Goal: Information Seeking & Learning: Learn about a topic

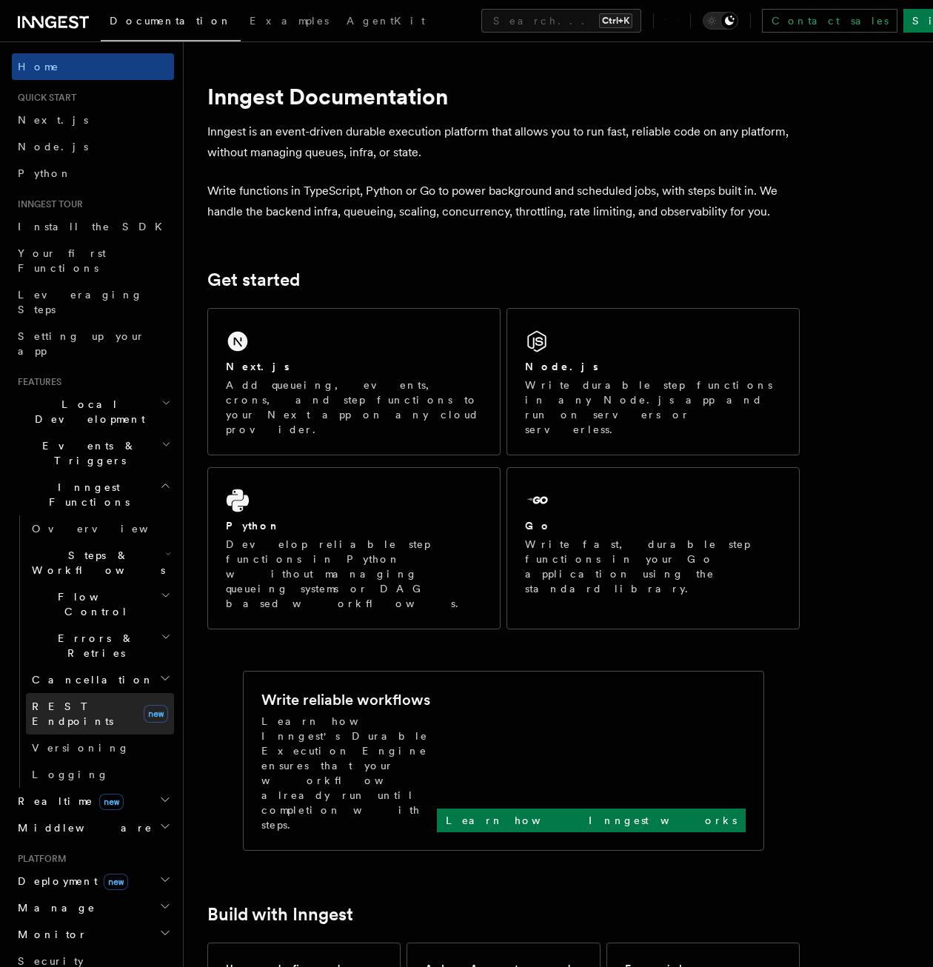
click at [127, 693] on link "REST Endpoints new" at bounding box center [100, 713] width 148 height 41
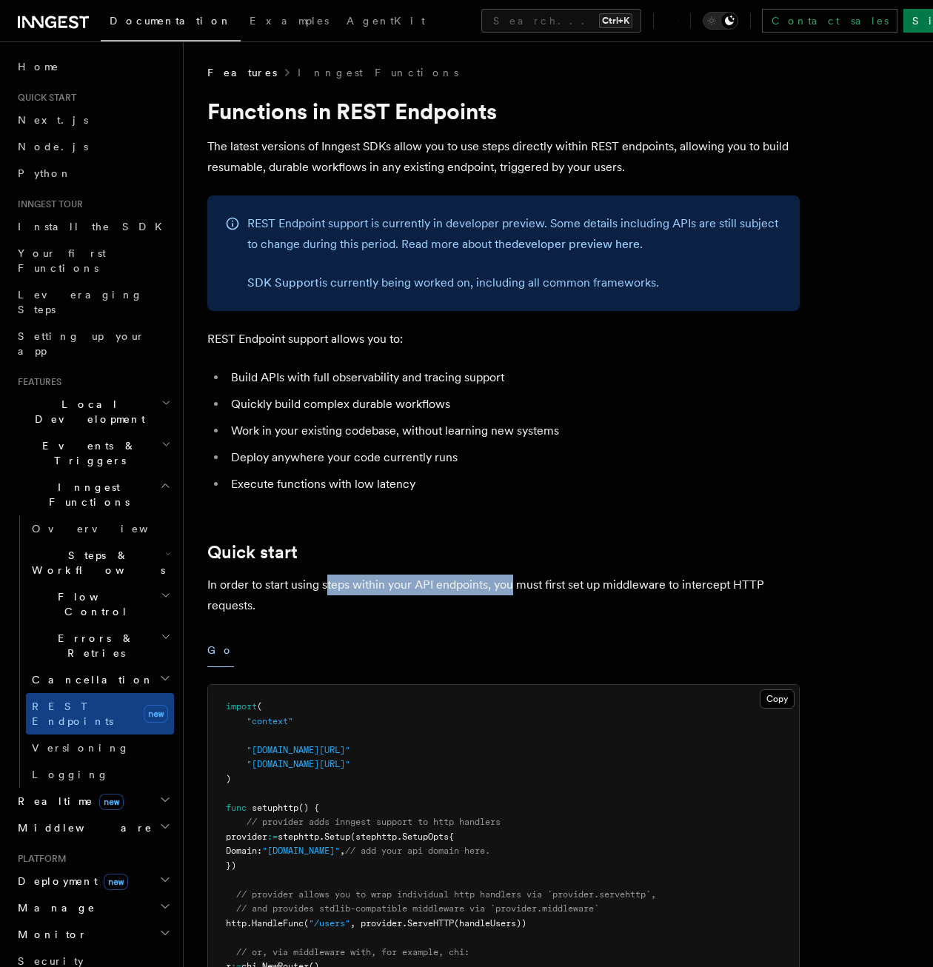
drag, startPoint x: 327, startPoint y: 580, endPoint x: 514, endPoint y: 591, distance: 186.9
click at [514, 591] on p "In order to start using steps within your API endpoints, you must first set up …" at bounding box center [503, 594] width 592 height 41
drag, startPoint x: 514, startPoint y: 591, endPoint x: 506, endPoint y: 594, distance: 8.0
click at [514, 593] on p "In order to start using steps within your API endpoints, you must first set up …" at bounding box center [503, 594] width 592 height 41
click at [449, 594] on p "In order to start using steps within your API endpoints, you must first set up …" at bounding box center [503, 594] width 592 height 41
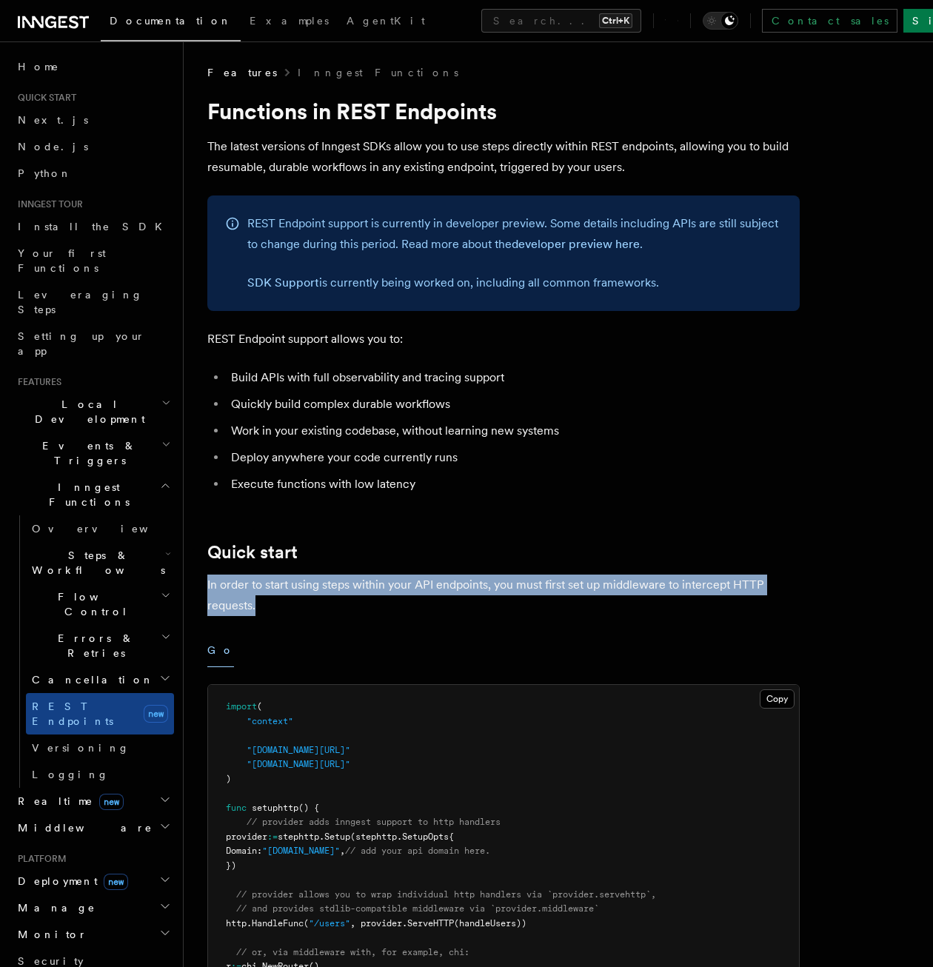
drag, startPoint x: 463, startPoint y: 599, endPoint x: 340, endPoint y: 556, distance: 130.9
drag, startPoint x: 340, startPoint y: 556, endPoint x: 420, endPoint y: 574, distance: 82.8
click at [420, 574] on p "In order to start using steps within your API endpoints, you must first set up …" at bounding box center [503, 594] width 592 height 41
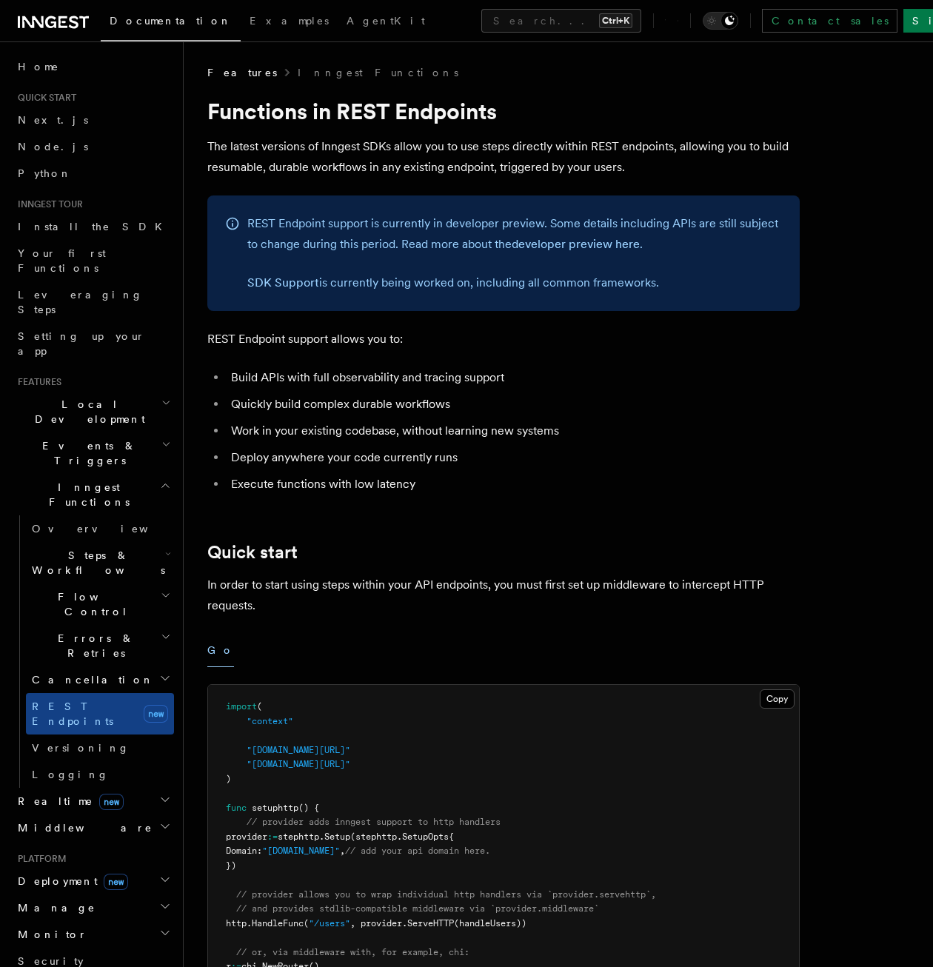
click at [414, 369] on li "Build APIs with full observability and tracing support" at bounding box center [512, 377] width 573 height 21
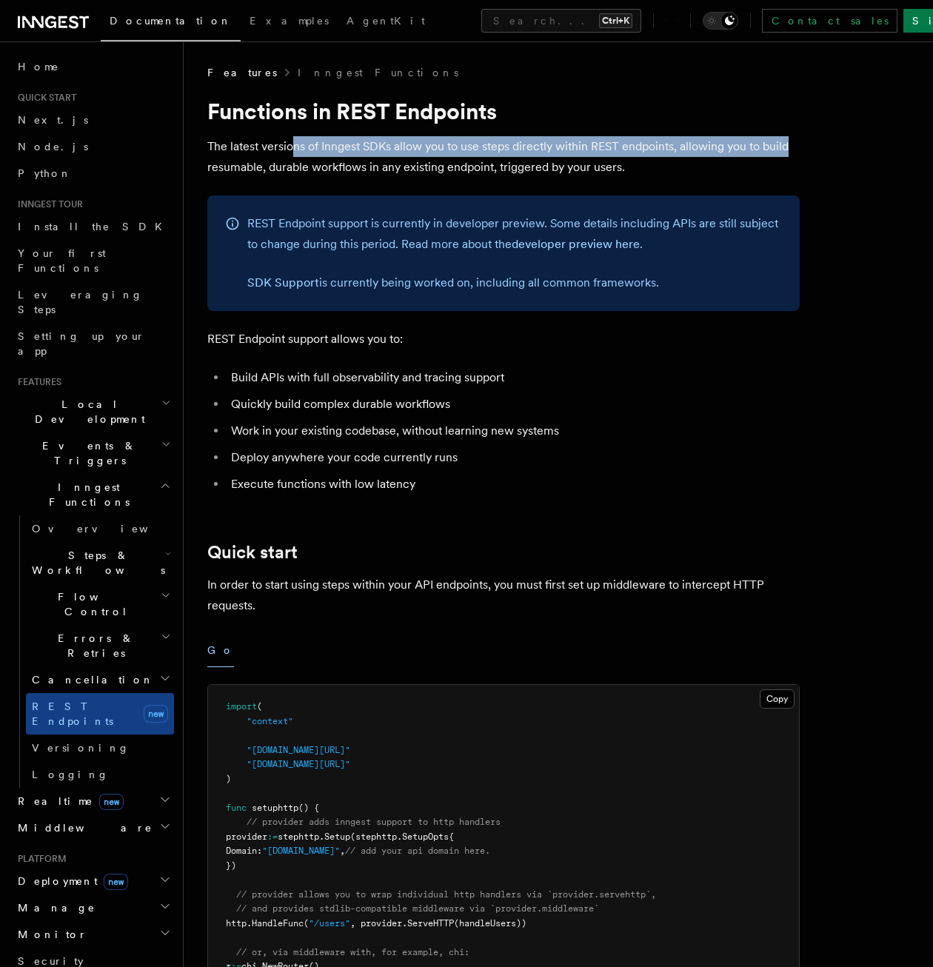
drag, startPoint x: 289, startPoint y: 153, endPoint x: 785, endPoint y: 144, distance: 496.0
click at [785, 144] on p "The latest versions of Inngest SDKs allow you to use steps directly within REST…" at bounding box center [503, 156] width 592 height 41
drag, startPoint x: 785, startPoint y: 144, endPoint x: 685, endPoint y: 156, distance: 99.9
click at [685, 156] on p "The latest versions of Inngest SDKs allow you to use steps directly within REST…" at bounding box center [503, 156] width 592 height 41
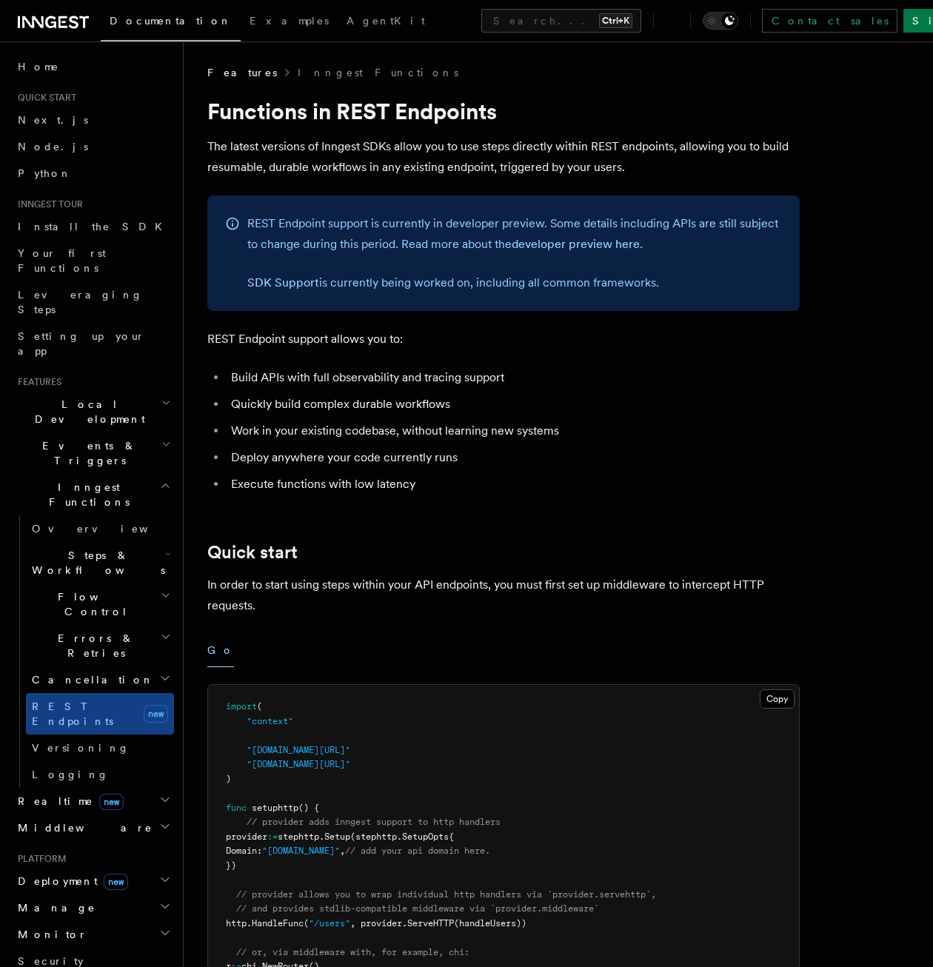
click at [682, 165] on p "The latest versions of Inngest SDKs allow you to use steps directly within REST…" at bounding box center [503, 156] width 592 height 41
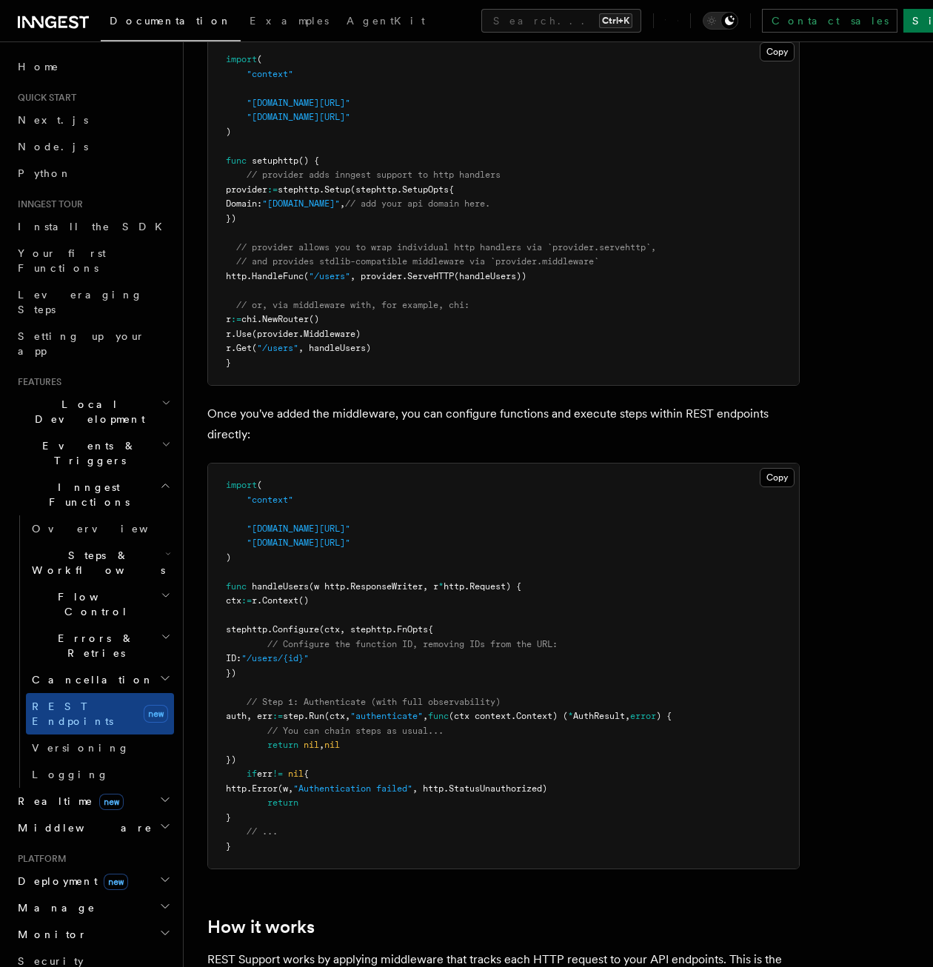
scroll to position [666, 0]
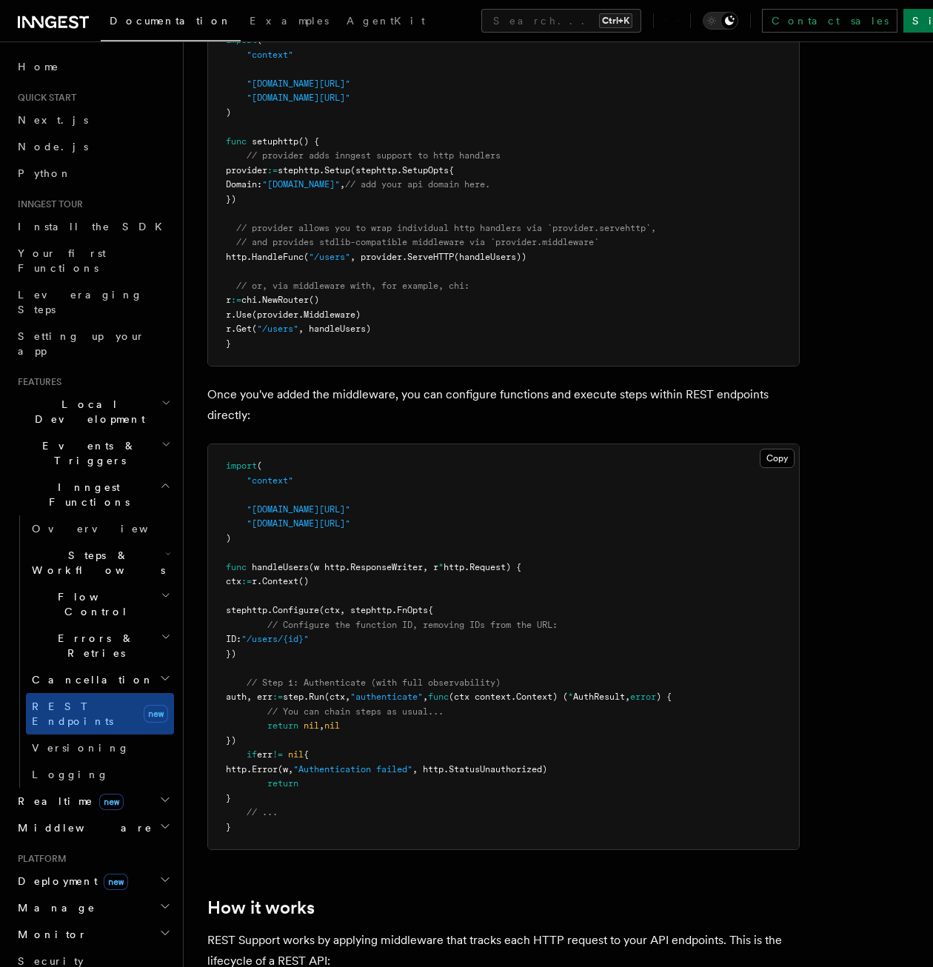
click at [97, 788] on h2 "Realtime new" at bounding box center [93, 801] width 162 height 27
click at [70, 814] on link "Overview" at bounding box center [100, 827] width 148 height 27
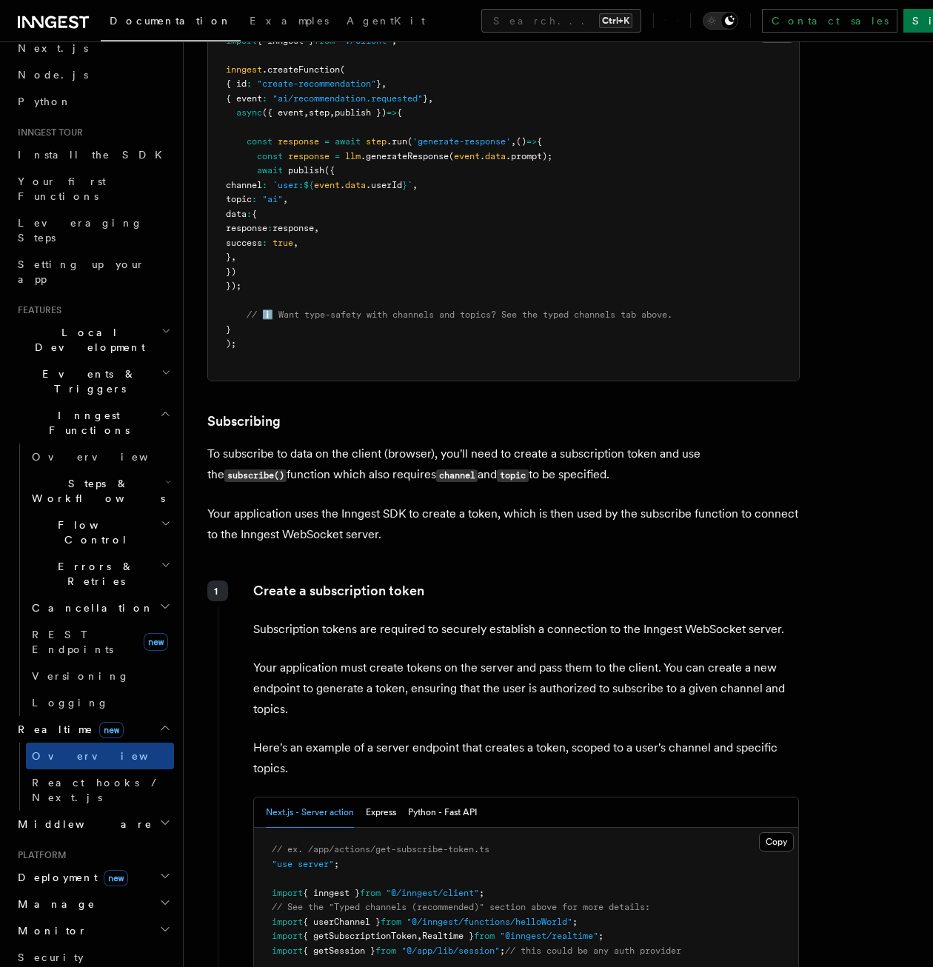
scroll to position [74, 0]
click at [104, 867] on span "new" at bounding box center [116, 875] width 24 height 16
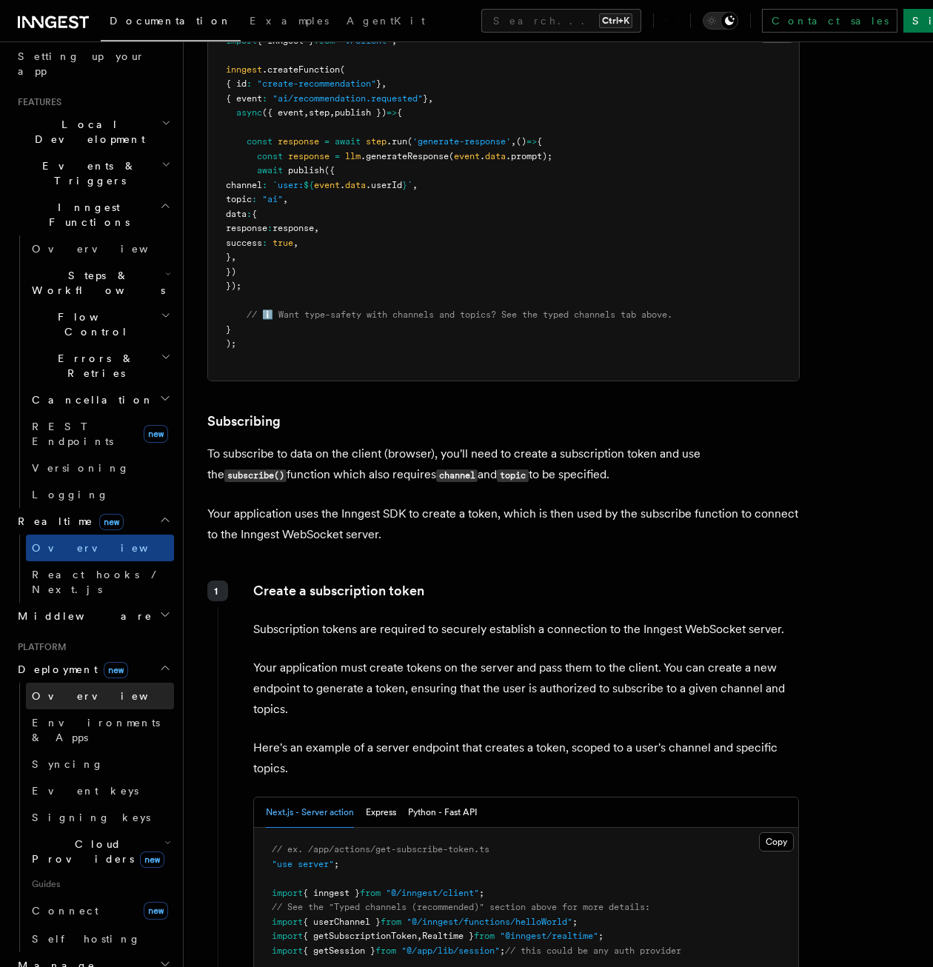
scroll to position [296, 0]
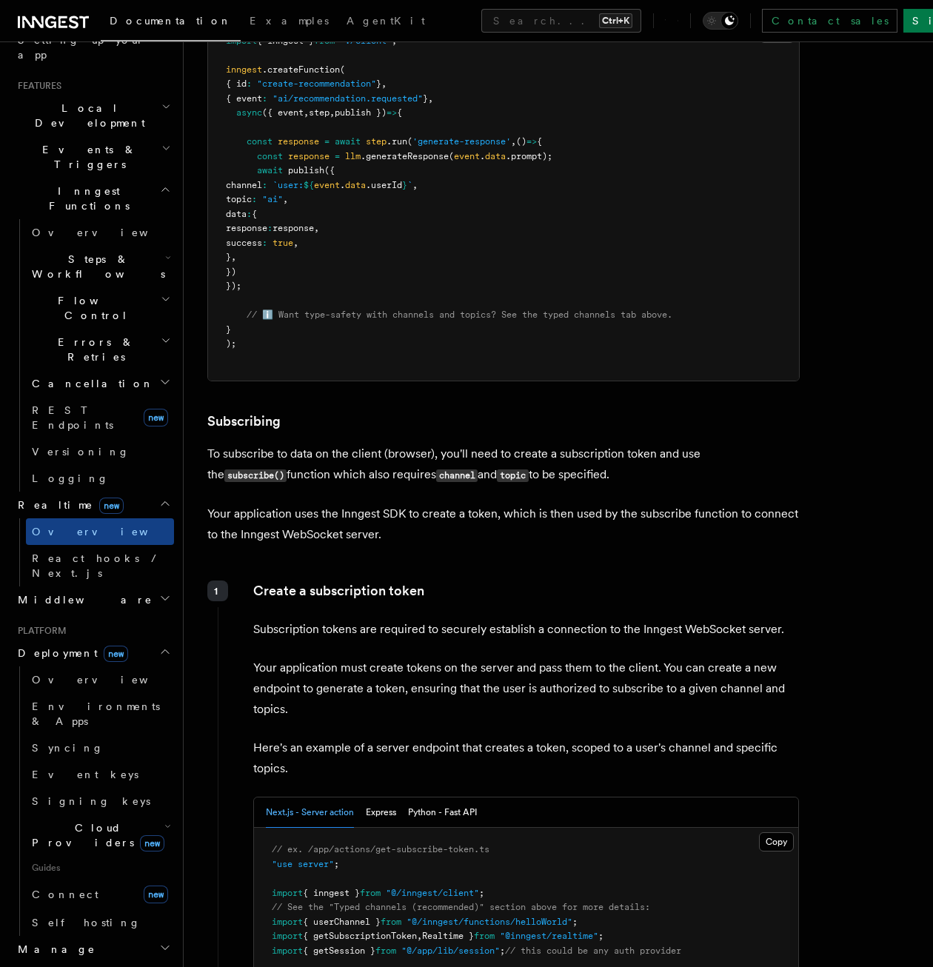
click at [111, 820] on span "Cloud Providers new" at bounding box center [95, 835] width 138 height 30
click at [125, 882] on link "DigitalOcean new" at bounding box center [107, 897] width 134 height 30
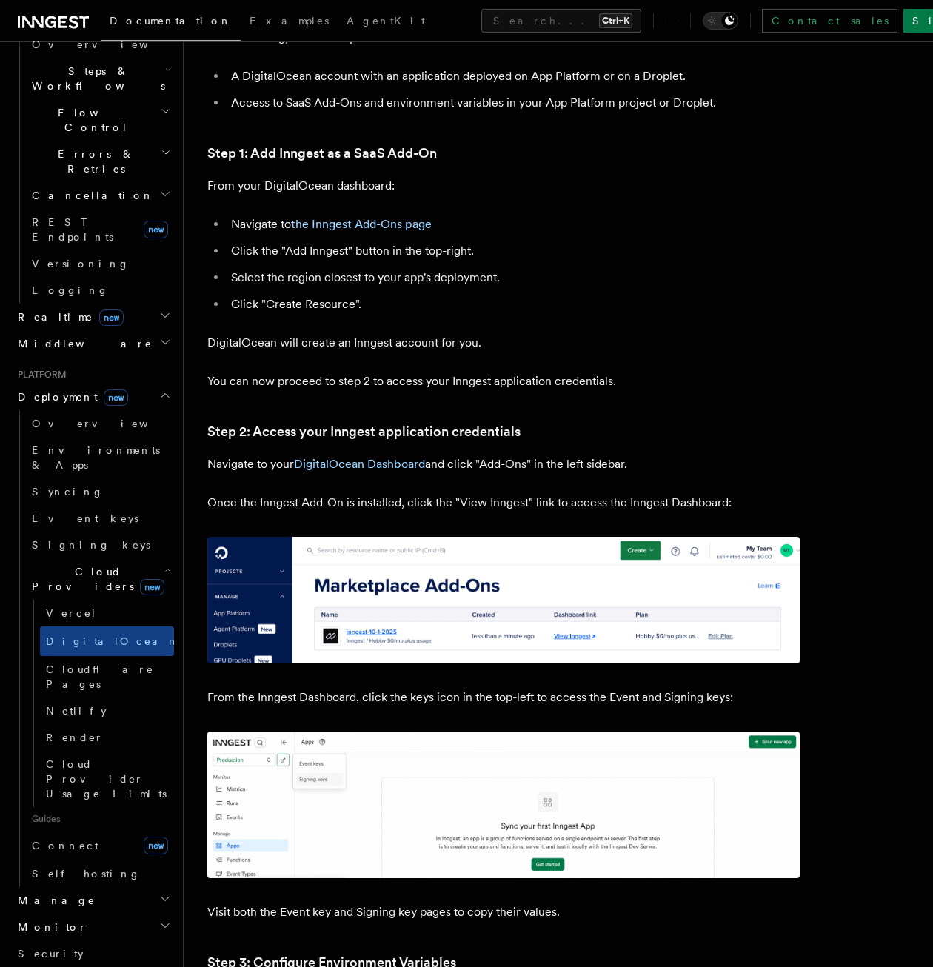
scroll to position [518, 0]
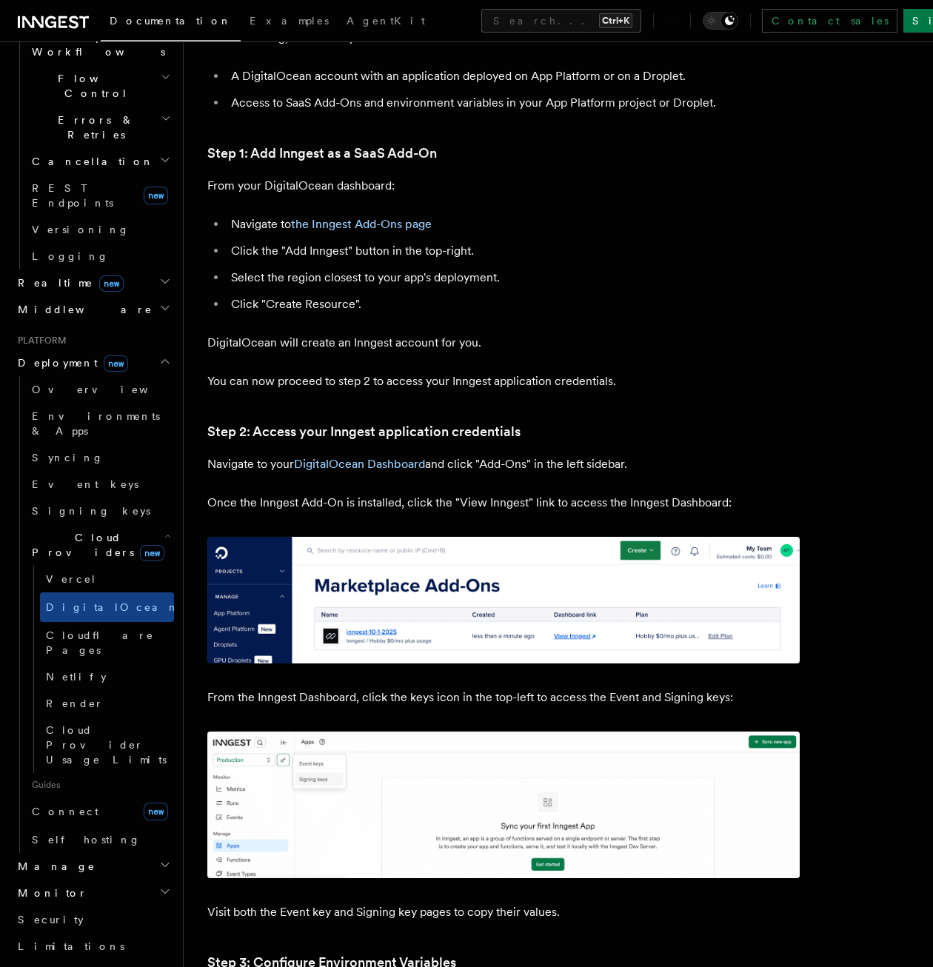
click at [90, 853] on h2 "Manage" at bounding box center [93, 866] width 162 height 27
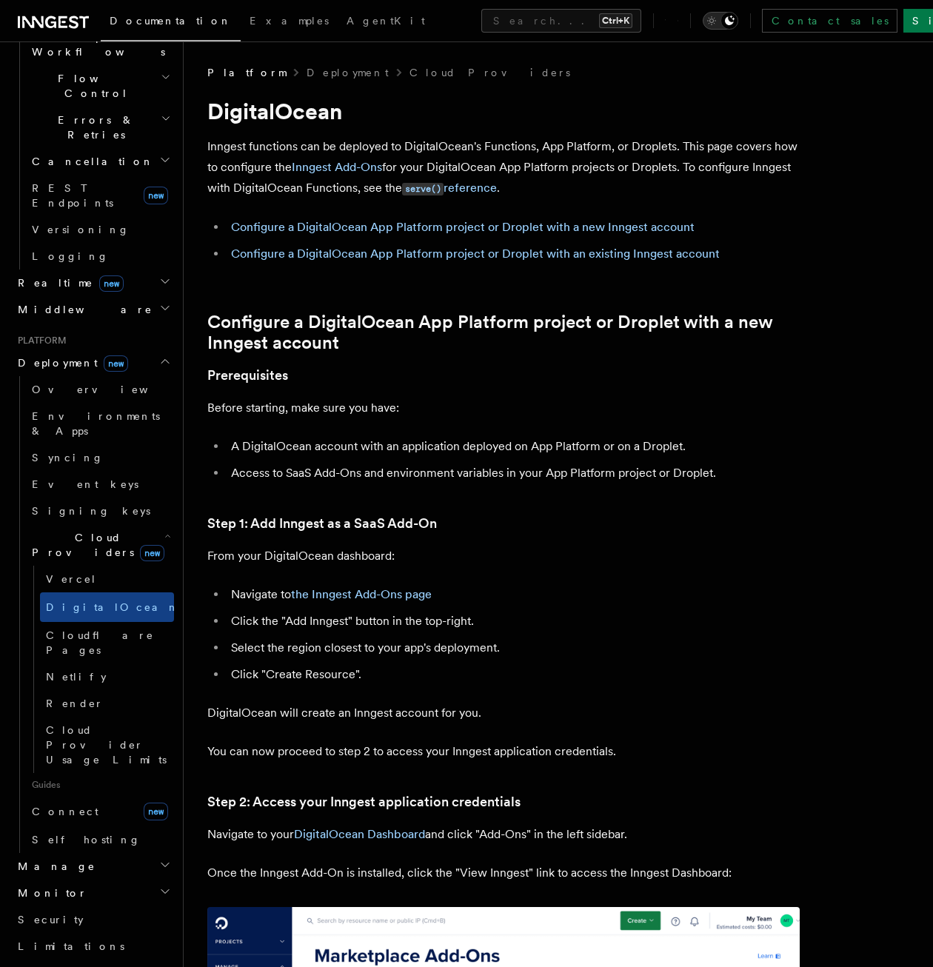
click at [738, 19] on button "Toggle dark mode" at bounding box center [720, 21] width 36 height 18
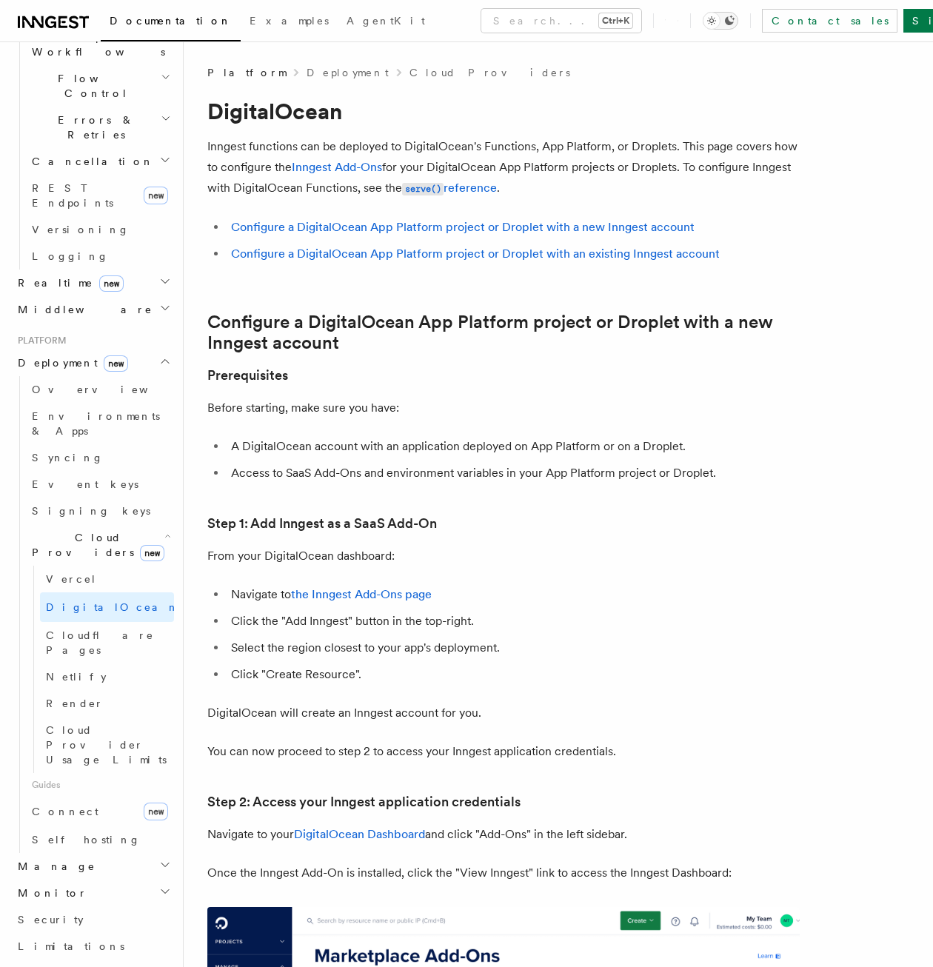
click at [720, 19] on div "Toggle dark mode" at bounding box center [711, 21] width 18 height 18
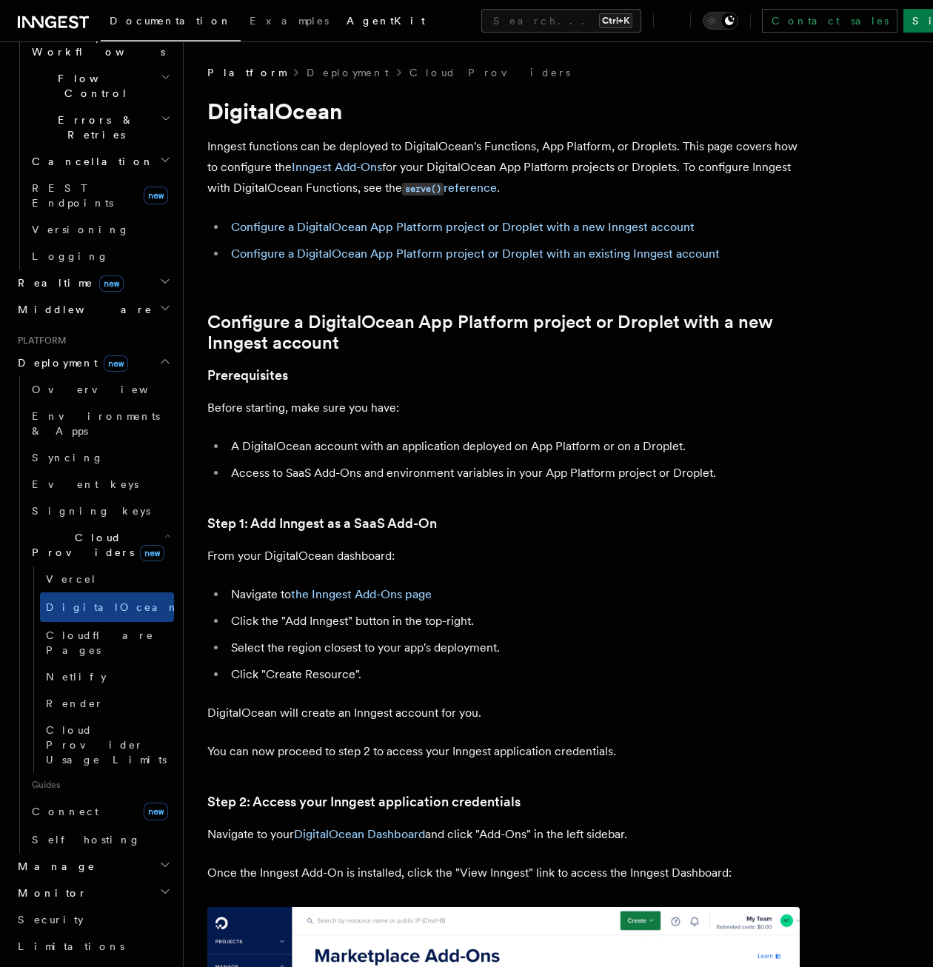
click at [338, 13] on link "AgentKit" at bounding box center [386, 22] width 96 height 36
